Goal: Complete application form: Complete application form

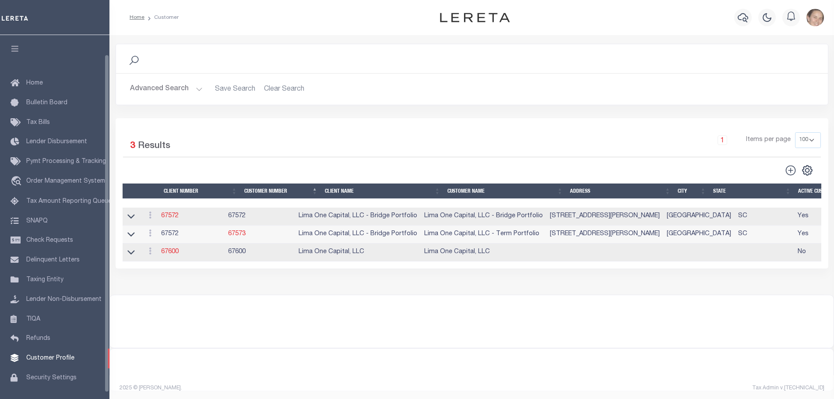
scroll to position [21, 0]
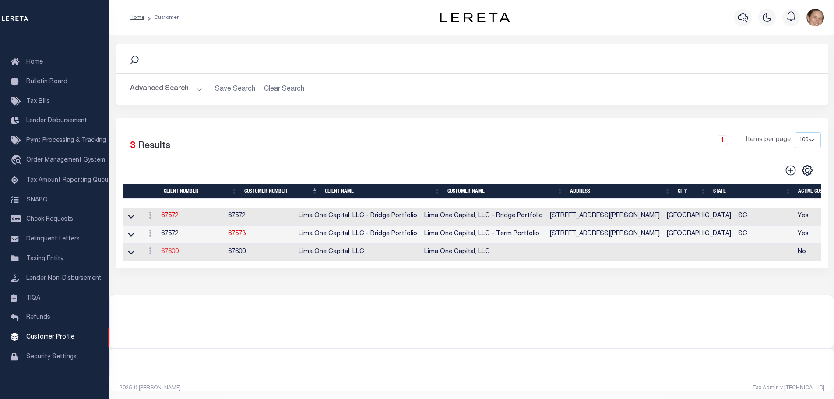
click at [166, 255] on link "67600" at bounding box center [170, 252] width 18 height 6
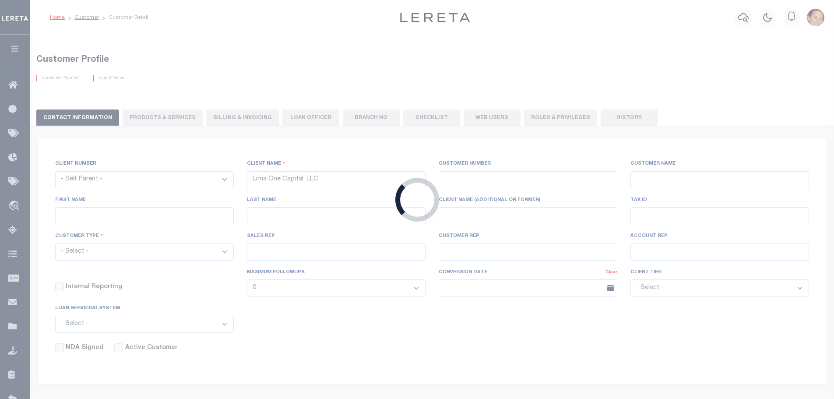
select select
type input "67600"
type input "Lima One Capital, LLC"
type input "[PERSON_NAME]"
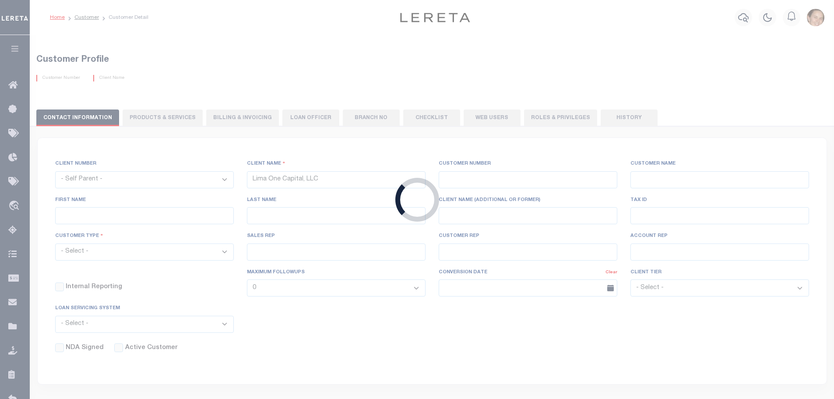
type input "Lima One Capital, LLC"
select select "Residential"
type input "[PERSON_NAME]"
type input "[DATE]"
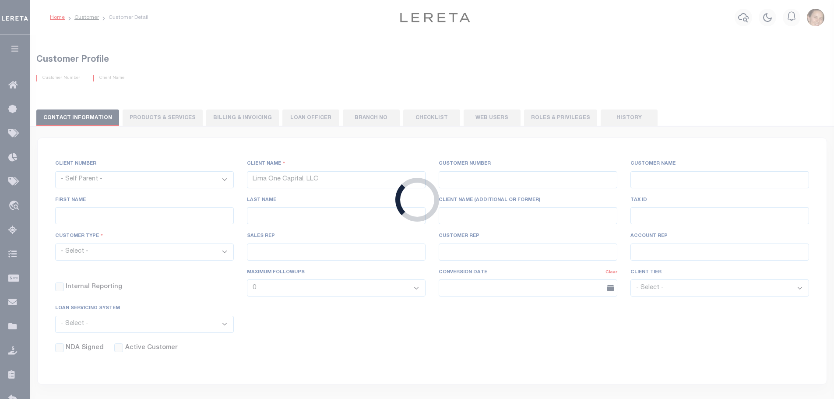
select select "Tier 3"
select select "OTH"
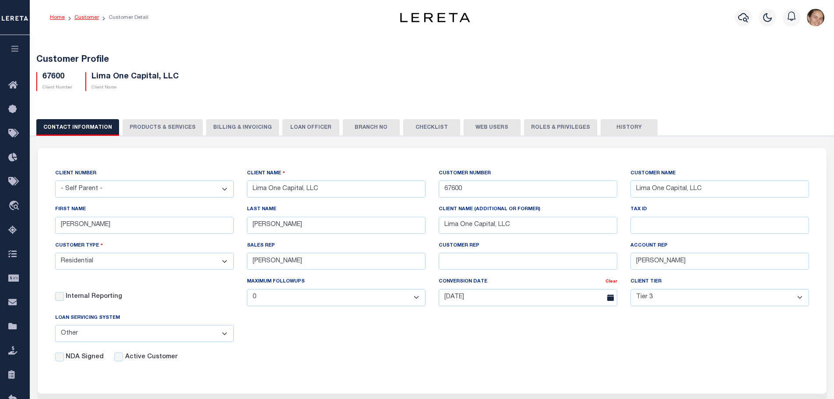
click at [88, 19] on link "Customer" at bounding box center [86, 17] width 25 height 5
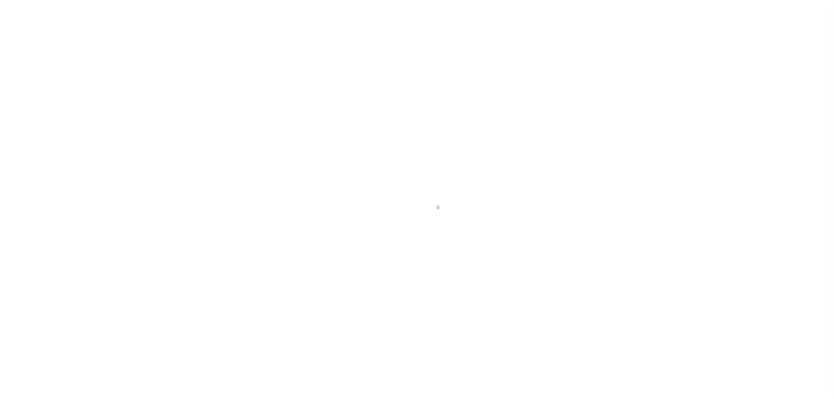
scroll to position [27, 0]
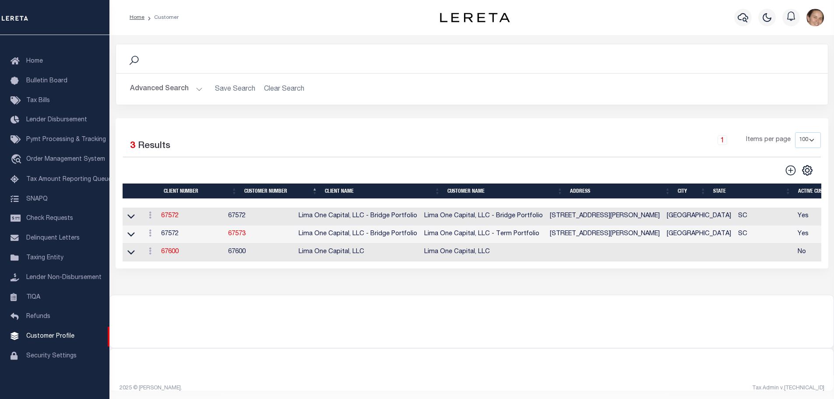
drag, startPoint x: 272, startPoint y: 80, endPoint x: 272, endPoint y: 89, distance: 8.8
click at [272, 87] on div "Advanced Search Save Search Clear Search CustomerSearchGridWrapper_dynamictable…" at bounding box center [472, 89] width 712 height 31
click at [272, 89] on h2 "Advanced Search Save Search Clear Search CustomerSearchGridWrapper_dynamictable…" at bounding box center [472, 89] width 698 height 17
click at [200, 89] on button "Advanced Search" at bounding box center [166, 89] width 73 height 17
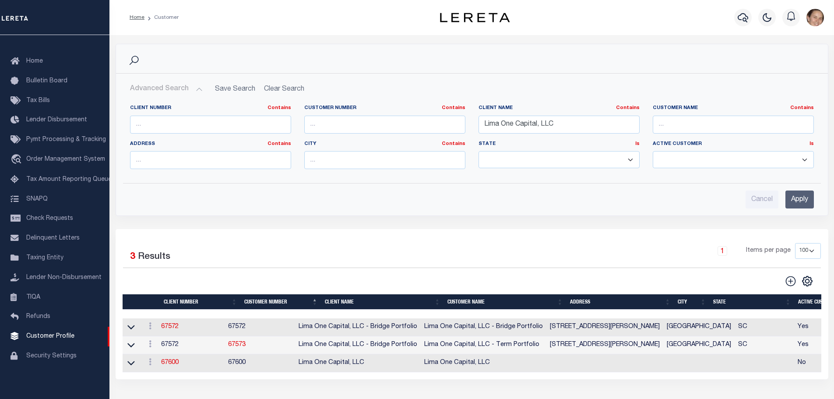
click at [278, 88] on h2 "Advanced Search Save Search Clear Search CustomerSearchGridWrapper_dynamictable…" at bounding box center [472, 89] width 698 height 17
drag, startPoint x: 275, startPoint y: 88, endPoint x: 577, endPoint y: 195, distance: 319.9
click at [275, 89] on h2 "Advanced Search Save Search Clear Search CustomerSearchGridWrapper_dynamictable…" at bounding box center [472, 89] width 698 height 17
drag, startPoint x: 564, startPoint y: 128, endPoint x: 442, endPoint y: 118, distance: 122.6
click at [442, 118] on div "Client Number Contains Contains Is Customer Number Contains Contains Is Contains" at bounding box center [471, 140] width 697 height 71
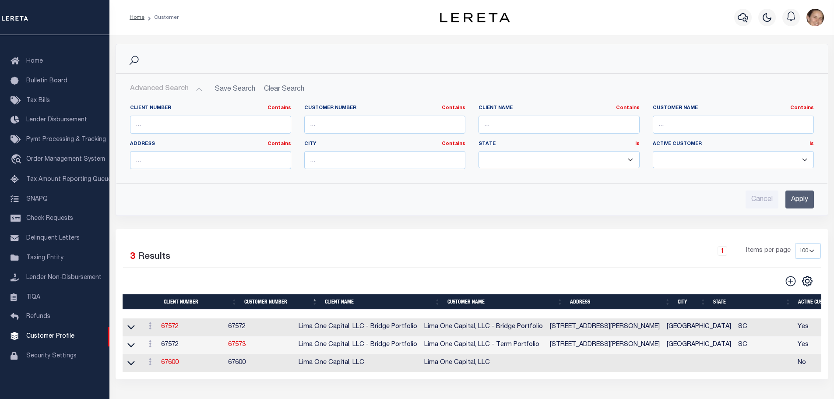
click at [803, 198] on input "Apply" at bounding box center [800, 199] width 28 height 18
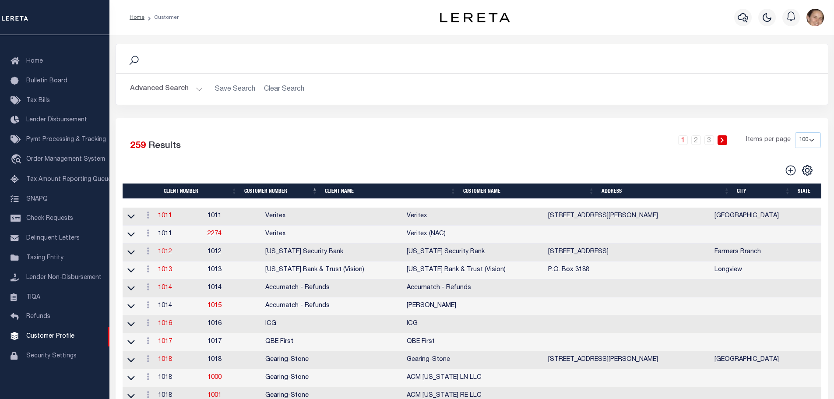
click at [168, 255] on link "1012" at bounding box center [165, 252] width 14 height 6
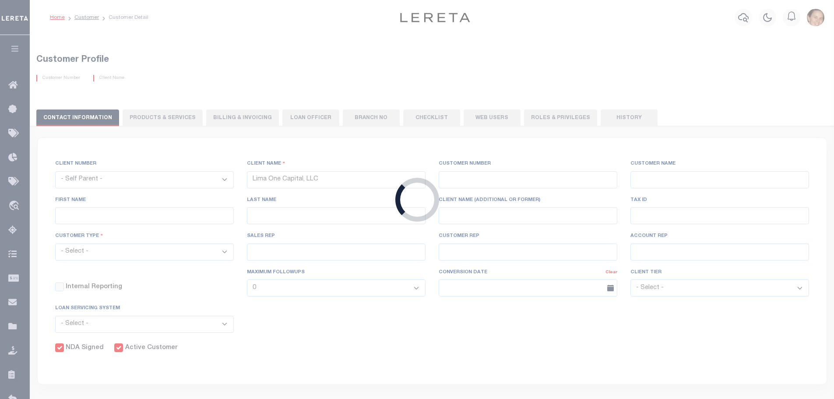
select select
type input "Texas Security Bank"
type input "1012"
type input "Texas Security Bank"
type input "Mae"
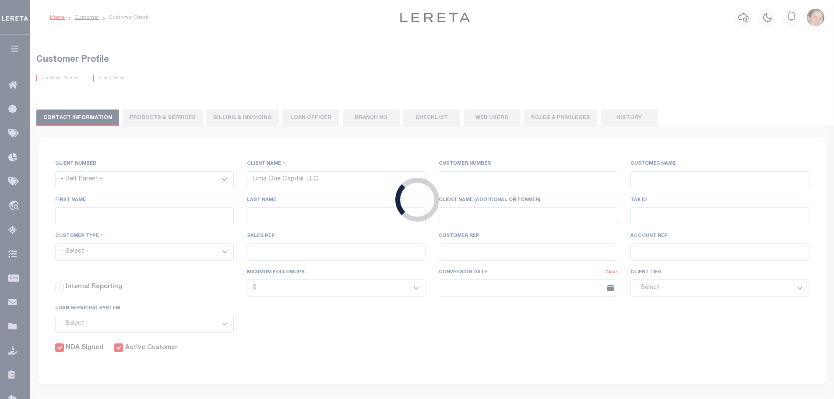
type input "Cavins"
select select "Mixed Portfolio"
type input "Barbara Kendrick"
type input "Beth Wiebe"
checkbox input "true"
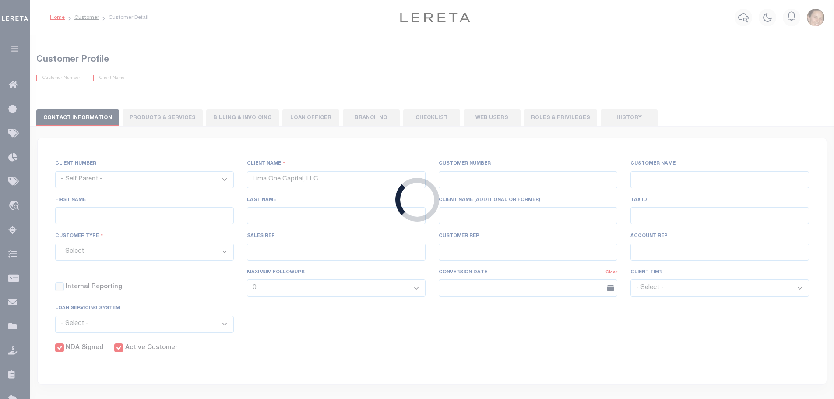
checkbox input "true"
select select
type input "0"
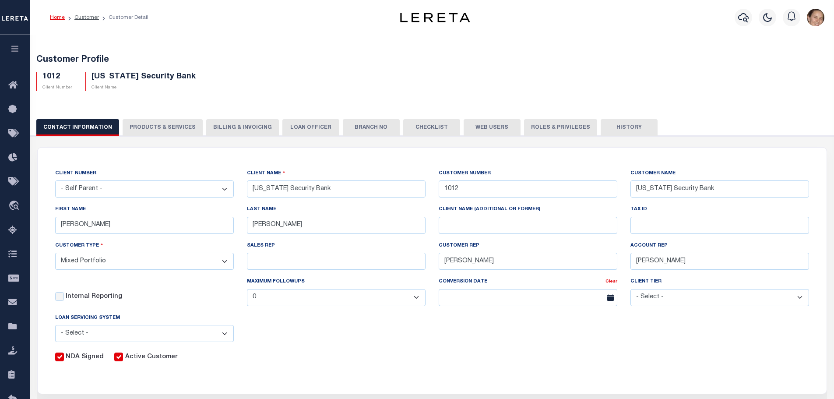
click at [166, 127] on button "PRODUCTS & SERVICES" at bounding box center [163, 127] width 80 height 17
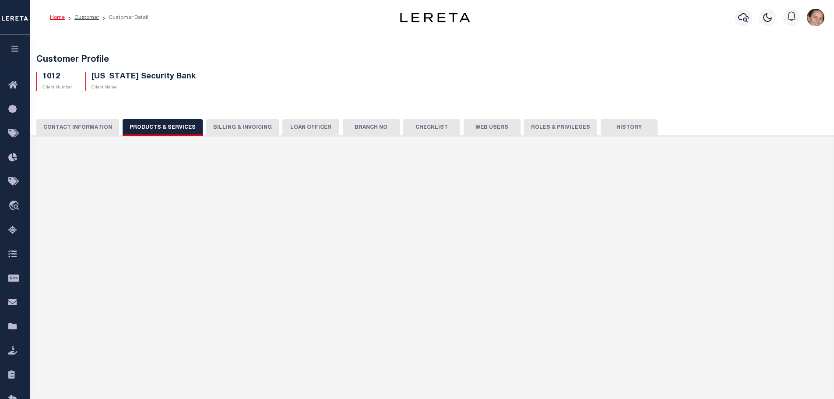
select select "STX"
checkbox input "true"
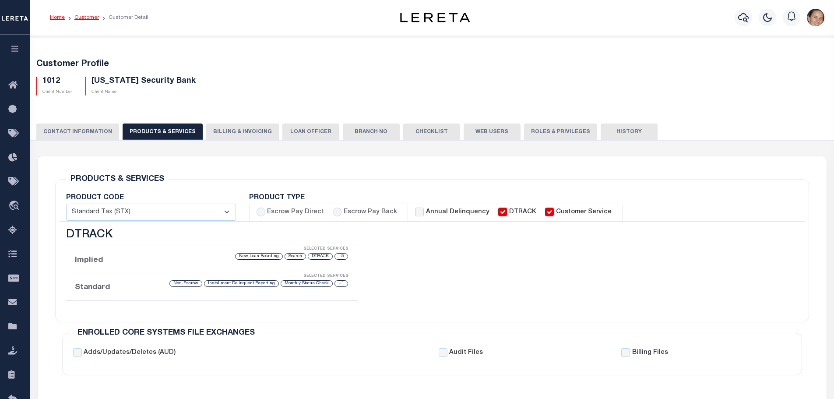
click at [85, 17] on link "Customer" at bounding box center [86, 17] width 25 height 5
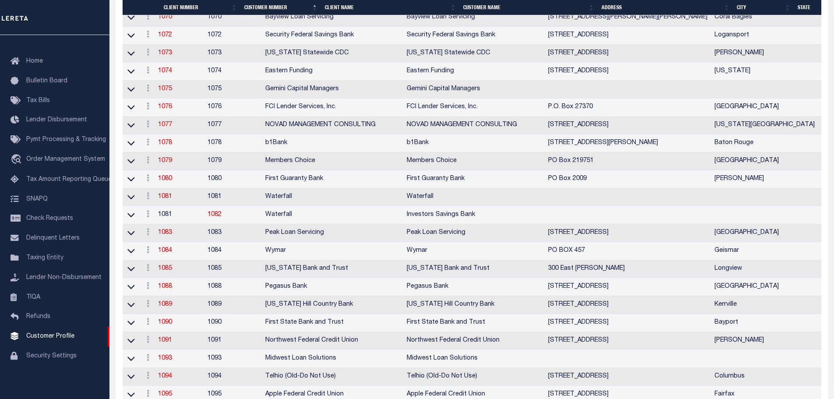
scroll to position [1018, 0]
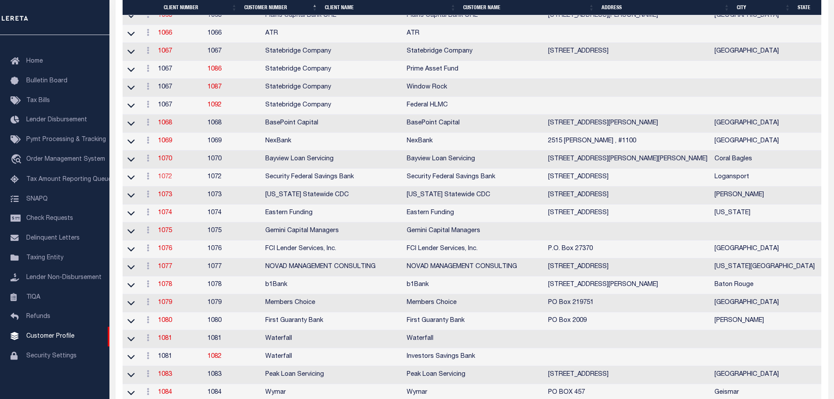
click at [169, 180] on link "1072" at bounding box center [165, 177] width 14 height 6
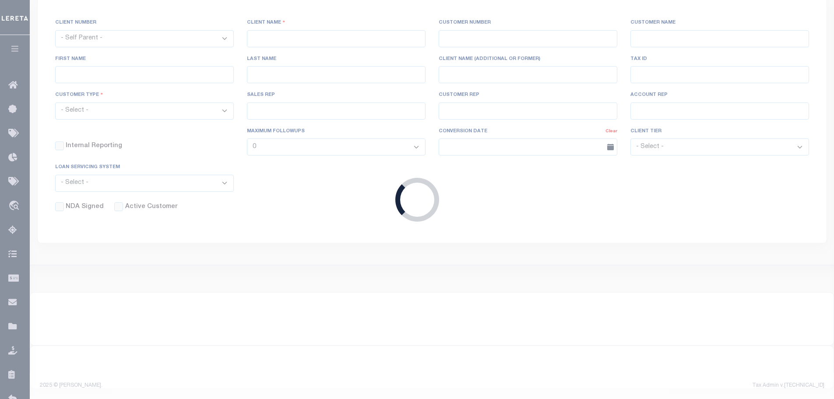
scroll to position [143, 0]
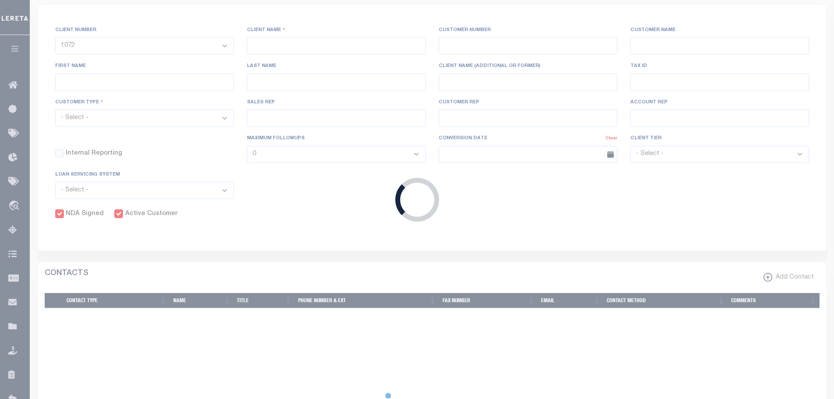
select select
type input "Security Federal Savings Bank"
type input "1072"
type input "Security Federal Savings Bank"
type input "Bret"
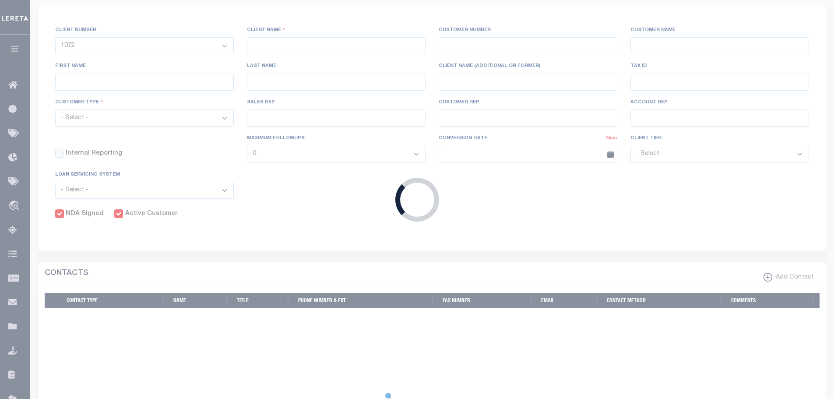
type input "Henderson"
select select "Mixed Portfolio"
type input "[PERSON_NAME]"
type input "Beth Wiebe"
checkbox input "true"
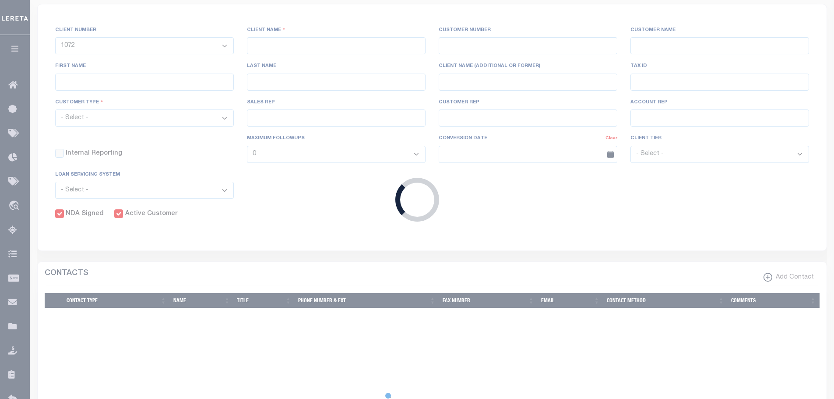
checkbox input "true"
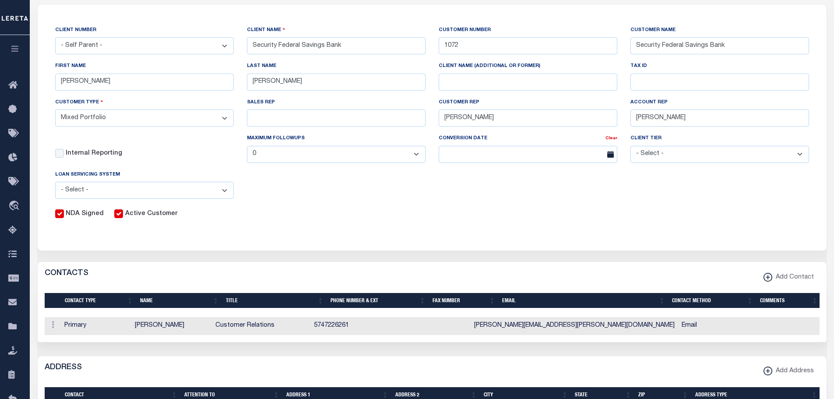
scroll to position [0, 0]
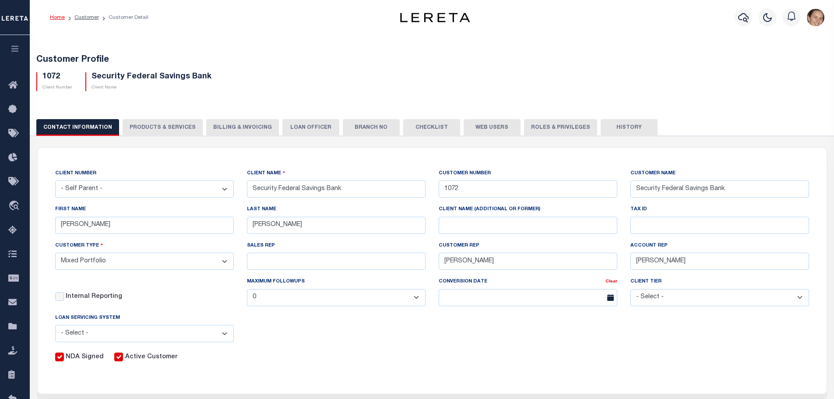
click at [139, 124] on button "PRODUCTS & SERVICES" at bounding box center [163, 127] width 80 height 17
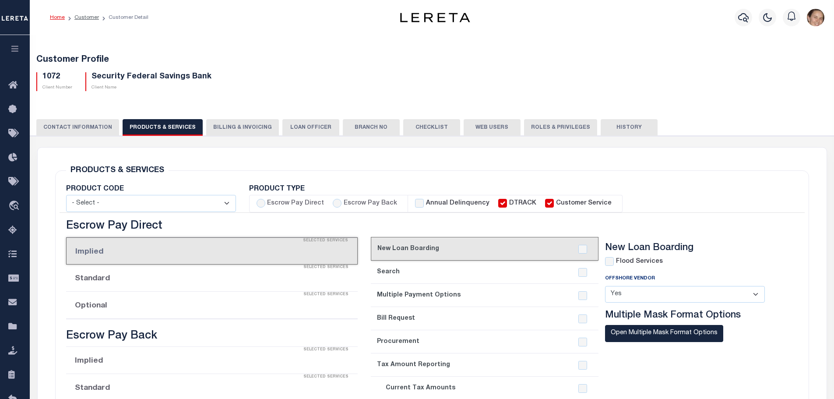
select select "STX"
radio input "true"
checkbox input "true"
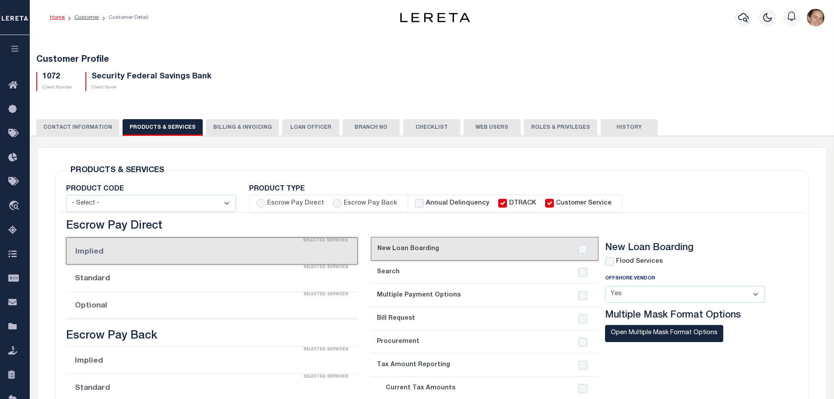
checkbox input "true"
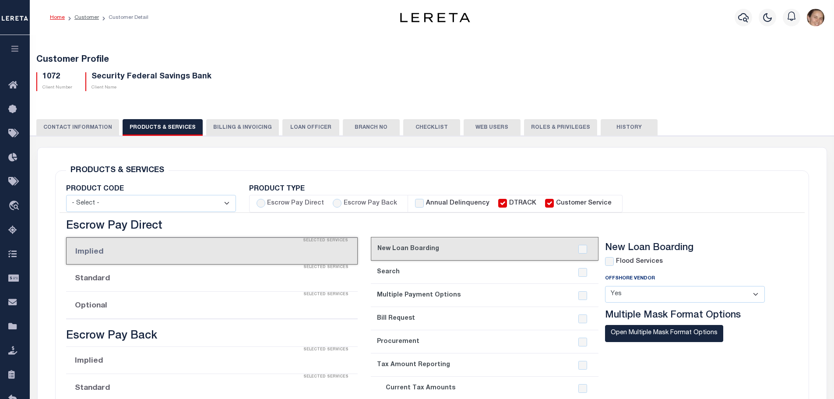
checkbox input "true"
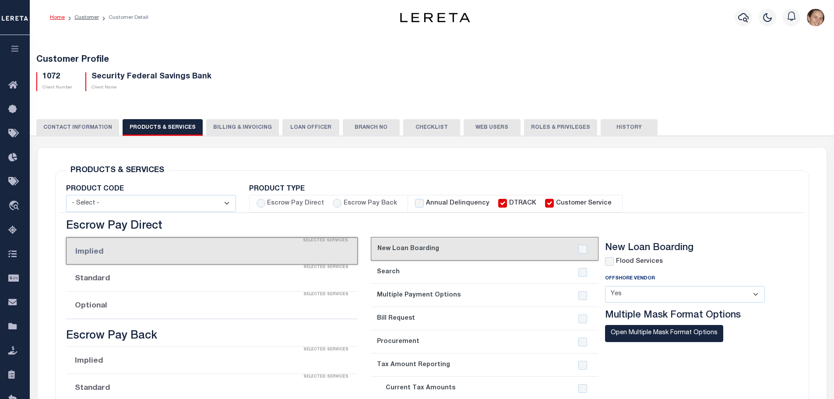
checkbox input "true"
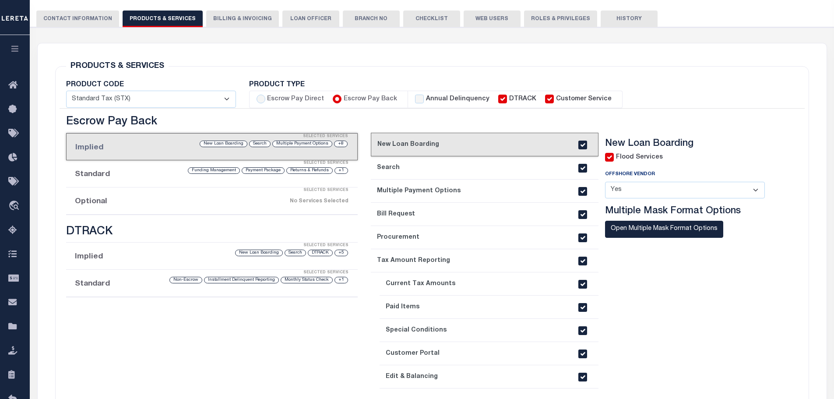
scroll to position [117, 0]
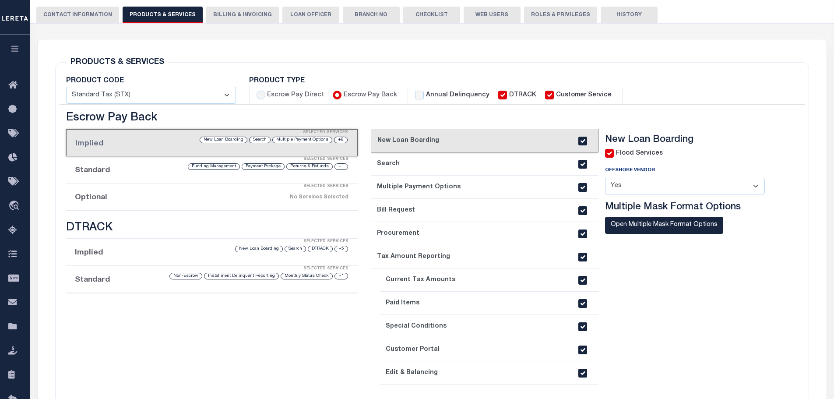
click at [507, 259] on link "6. Tax Amount Reporting" at bounding box center [485, 256] width 228 height 23
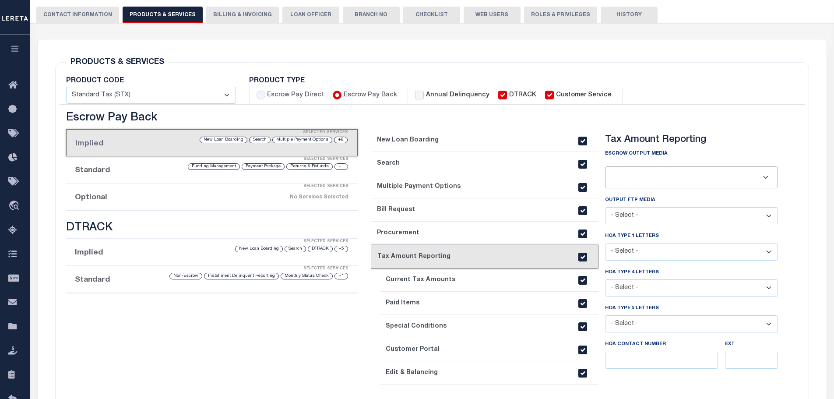
click at [764, 180] on input "text" at bounding box center [692, 177] width 166 height 15
click at [765, 180] on input "text" at bounding box center [692, 177] width 166 height 15
click at [749, 180] on input "text" at bounding box center [692, 177] width 166 height 15
type input "f"
click at [768, 218] on select "- Select - QBE Customers MSP Customers" at bounding box center [691, 215] width 173 height 17
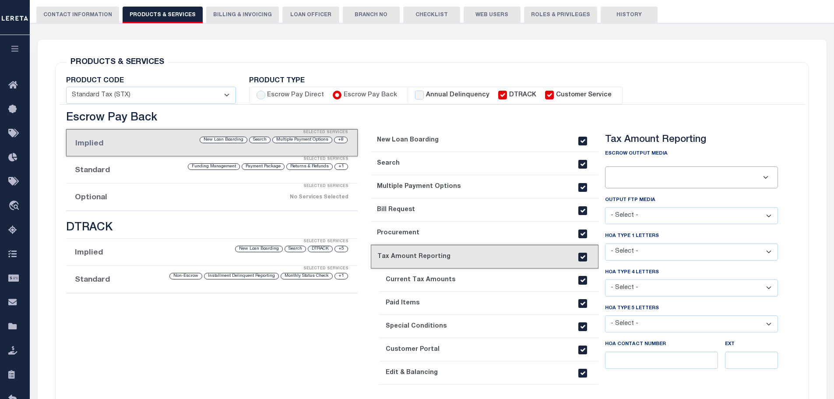
click at [766, 213] on select "- Select - QBE Customers MSP Customers" at bounding box center [691, 215] width 173 height 17
click at [770, 255] on select "- Select - N/A First Letter Only Both 1st and 2nd Letters" at bounding box center [691, 251] width 173 height 17
click at [768, 252] on select "- Select - N/A First Letter Only Both 1st and 2nd Letters" at bounding box center [691, 251] width 173 height 17
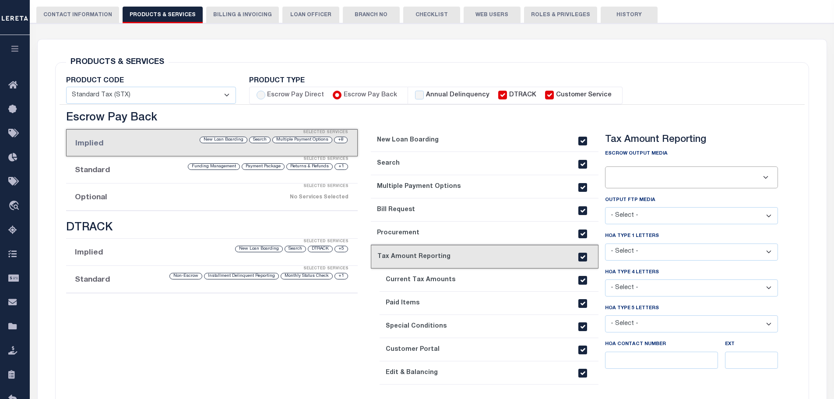
click at [770, 290] on select "- Select - N/A First Letter Only Both 1st and 2nd Letters" at bounding box center [691, 287] width 173 height 17
click at [765, 322] on select "- Select - N/A First Letter Only Both 1st and 2nd Letters" at bounding box center [691, 323] width 173 height 17
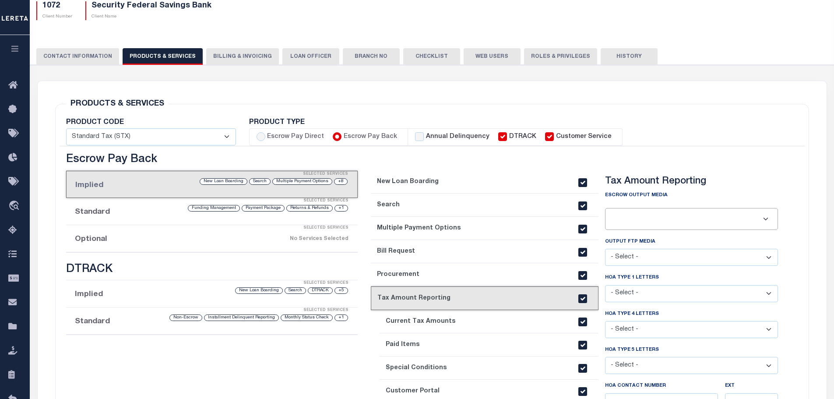
scroll to position [146, 0]
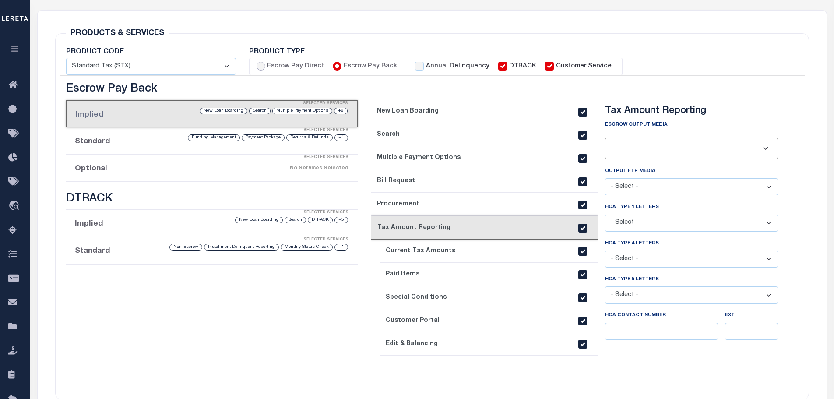
click at [260, 70] on input "Escrow Pay Direct" at bounding box center [261, 66] width 9 height 9
radio input "true"
checkbox input "true"
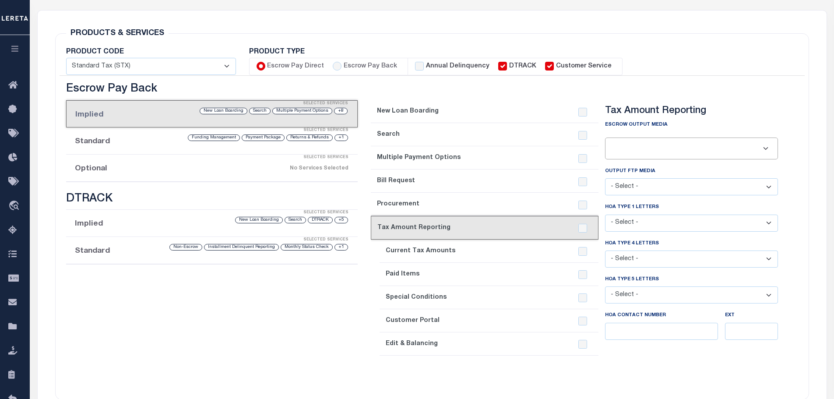
checkbox input "true"
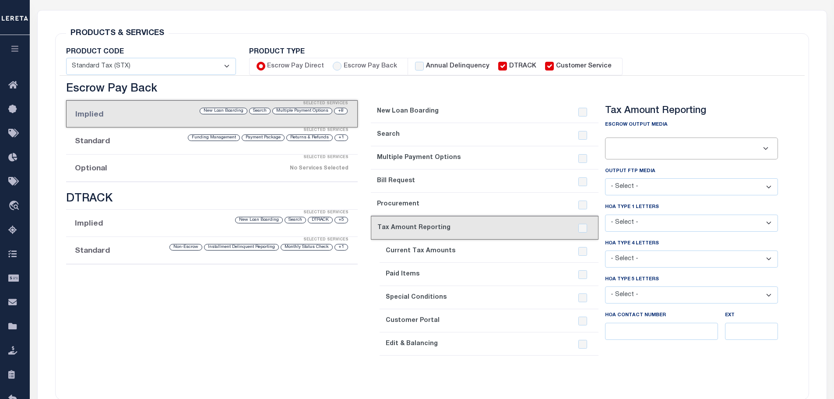
checkbox input "true"
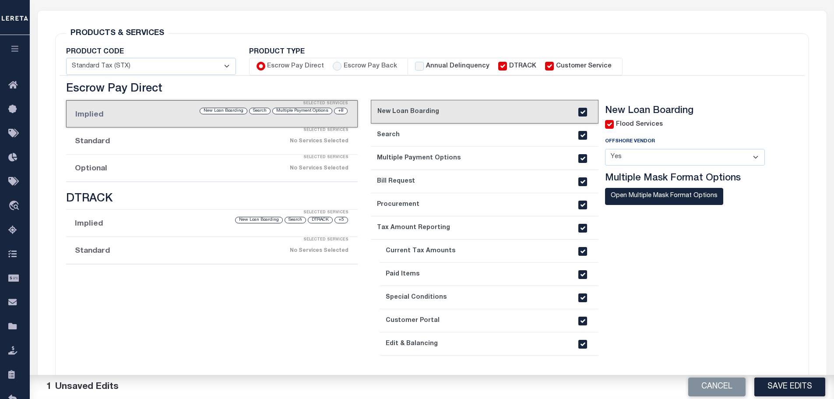
click at [276, 144] on div "No Services Selected" at bounding box center [245, 141] width 205 height 15
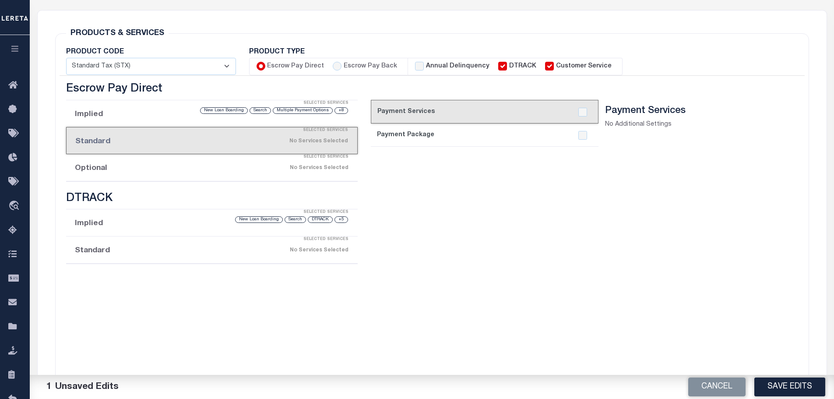
click at [406, 118] on link "current step: 1. Payment Services" at bounding box center [485, 112] width 228 height 24
click at [403, 134] on link "2. Payment Package" at bounding box center [485, 134] width 228 height 23
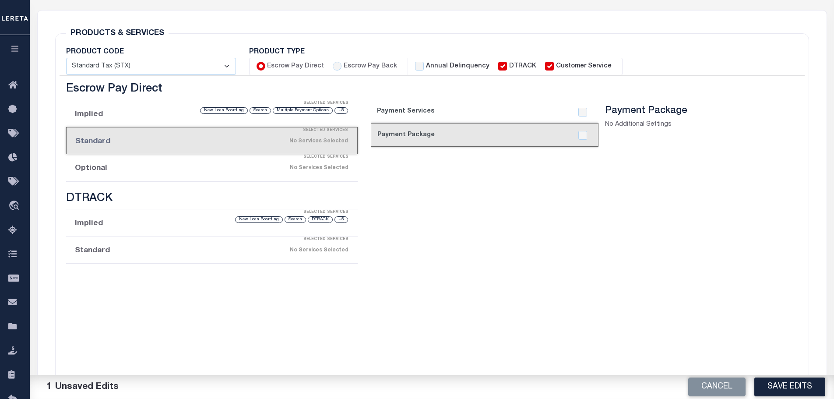
click at [405, 113] on link "1. Payment Services" at bounding box center [485, 111] width 228 height 23
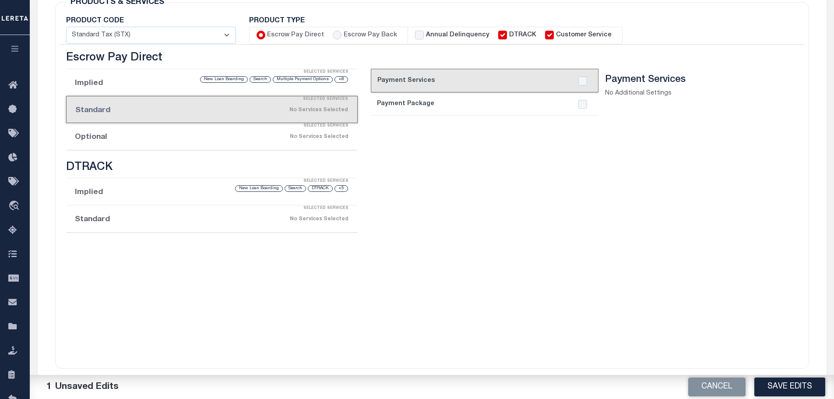
scroll to position [175, 0]
click at [218, 142] on div "No Services Selected" at bounding box center [245, 138] width 205 height 15
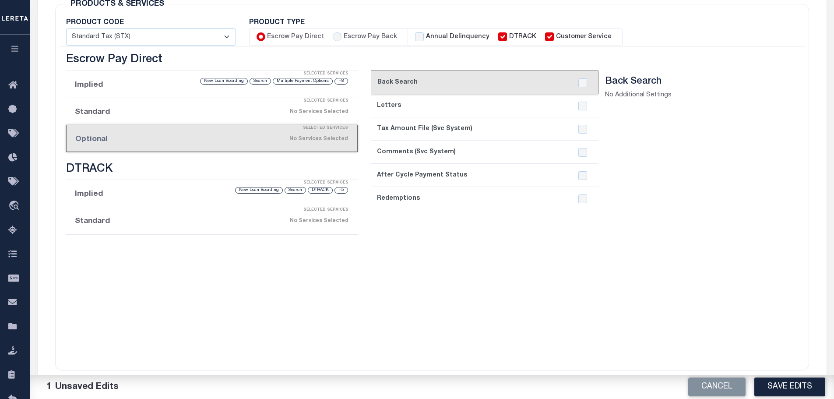
click at [205, 120] on div "Selected Services" at bounding box center [220, 129] width 291 height 18
click at [115, 112] on li "Standard Selected Services No Services Selected" at bounding box center [212, 111] width 292 height 27
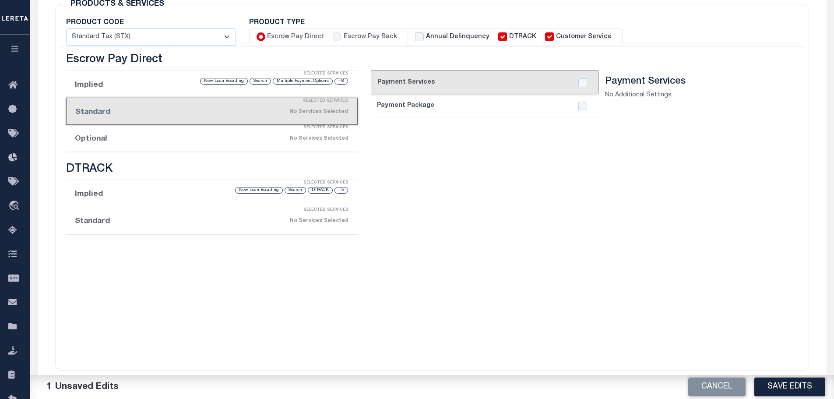
click at [498, 114] on link "2. Payment Package" at bounding box center [485, 105] width 228 height 23
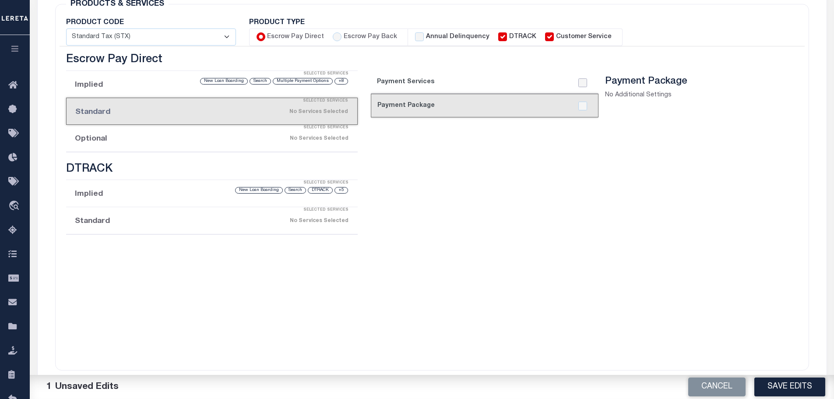
click at [586, 81] on input "checkbox" at bounding box center [582, 82] width 9 height 9
checkbox input "true"
click at [582, 103] on input "checkbox" at bounding box center [582, 106] width 9 height 9
checkbox input "true"
